Goal: Transaction & Acquisition: Purchase product/service

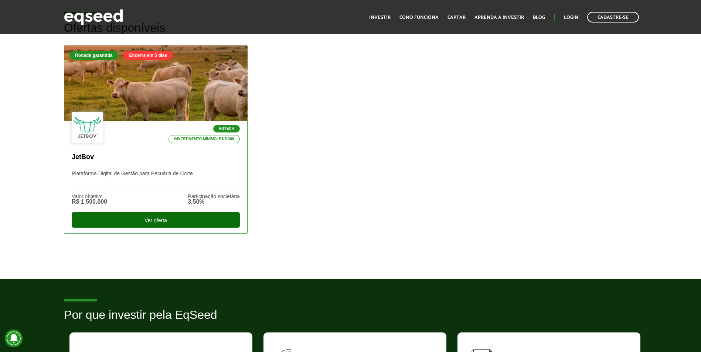
scroll to position [222, 0]
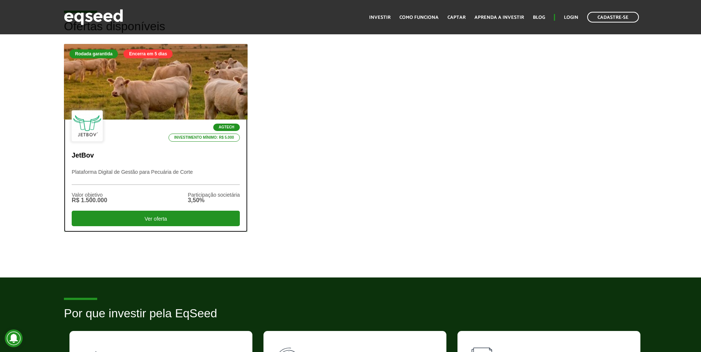
click at [164, 96] on div at bounding box center [155, 82] width 220 height 91
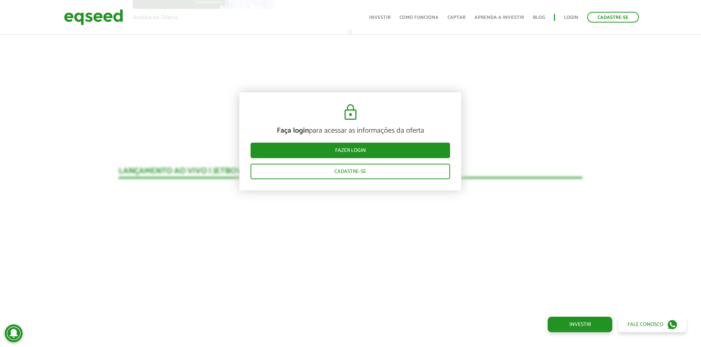
scroll to position [656, 0]
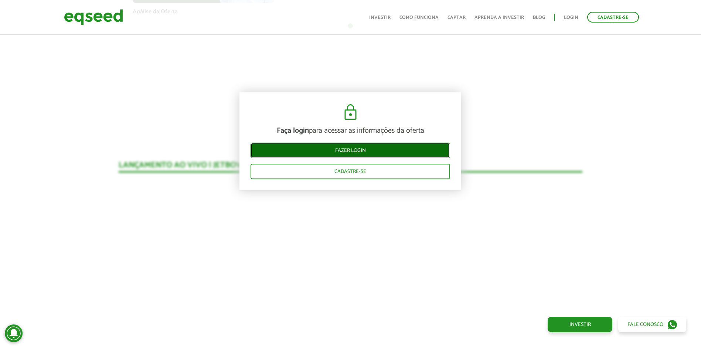
click at [375, 148] on link "Fazer login" at bounding box center [349, 151] width 199 height 16
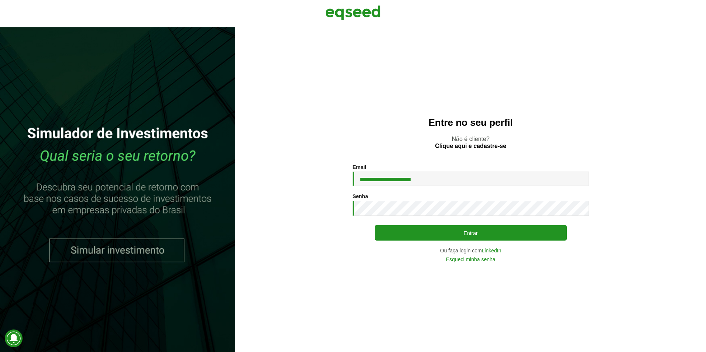
click at [466, 239] on button "Entrar" at bounding box center [471, 233] width 192 height 16
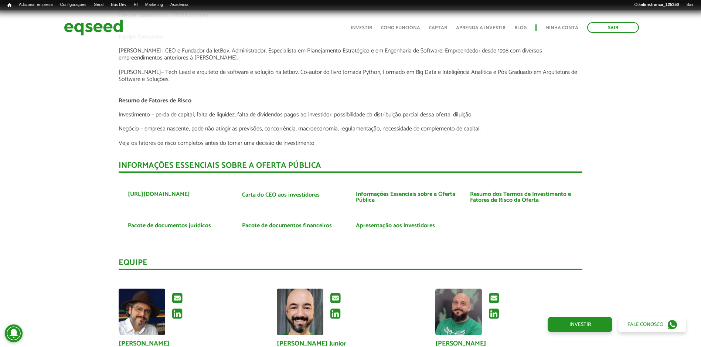
scroll to position [1696, 0]
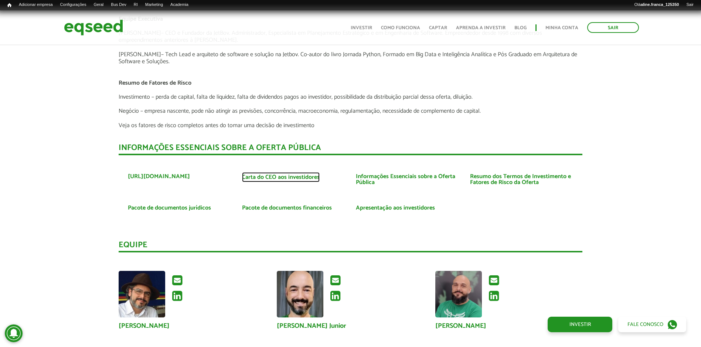
click at [304, 177] on link "Carta do CEO aos investidores" at bounding box center [281, 177] width 78 height 6
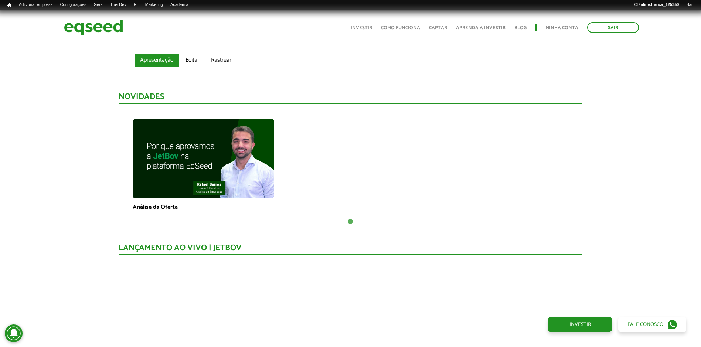
scroll to position [477, 0]
